Goal: Find specific page/section: Find specific page/section

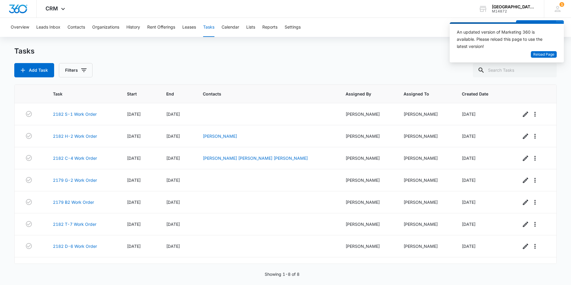
click at [86, 25] on div "Overview Leads Inbox Contacts Organizations History Rent Offerings Leases Tasks…" at bounding box center [259, 27] width 504 height 19
click at [85, 25] on button "Contacts" at bounding box center [76, 27] width 18 height 19
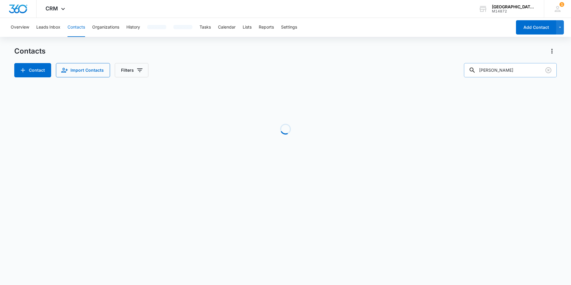
click at [496, 70] on input "[PERSON_NAME]" at bounding box center [510, 70] width 93 height 14
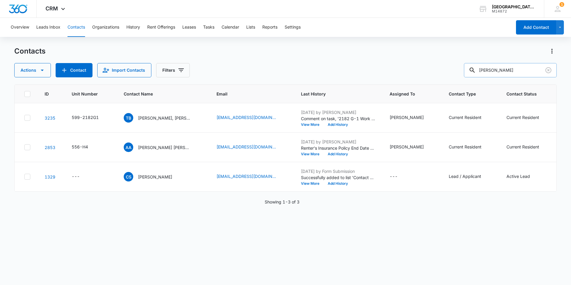
type input "[PERSON_NAME]"
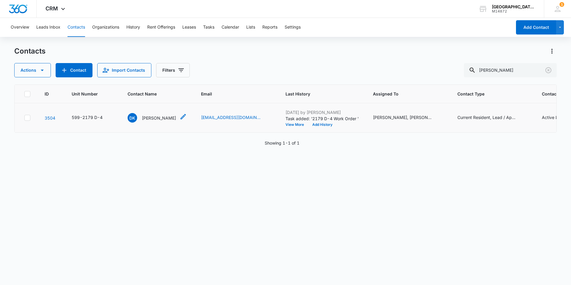
click at [150, 118] on p "[PERSON_NAME]" at bounding box center [159, 118] width 34 height 6
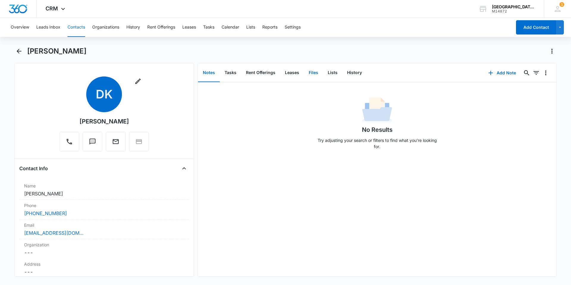
click at [311, 74] on button "Files" at bounding box center [313, 73] width 19 height 18
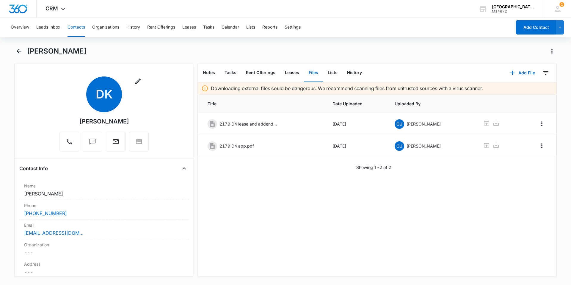
click at [337, 242] on div "Downloading external files could be dangerous. We recommend scanning files from…" at bounding box center [377, 179] width 358 height 194
